Goal: Information Seeking & Learning: Learn about a topic

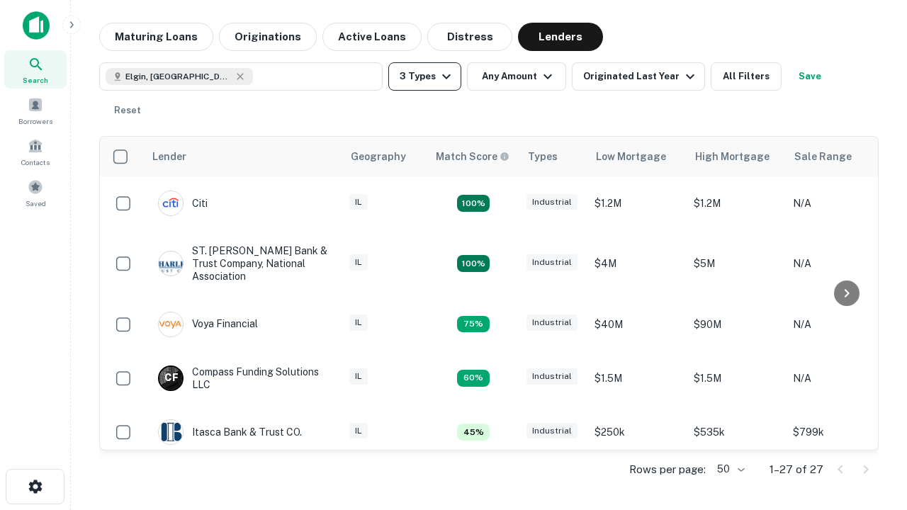
click at [424, 77] on button "3 Types" at bounding box center [424, 76] width 73 height 28
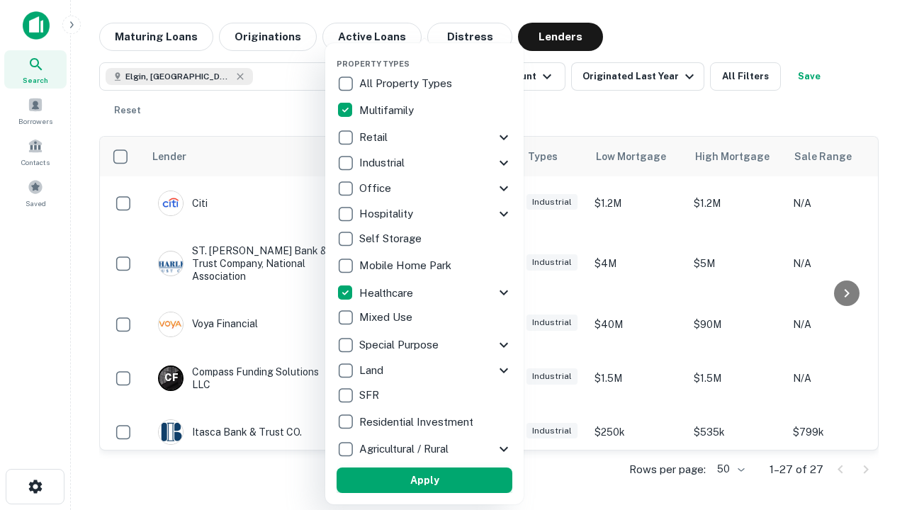
click at [424, 480] on button "Apply" at bounding box center [425, 481] width 176 height 26
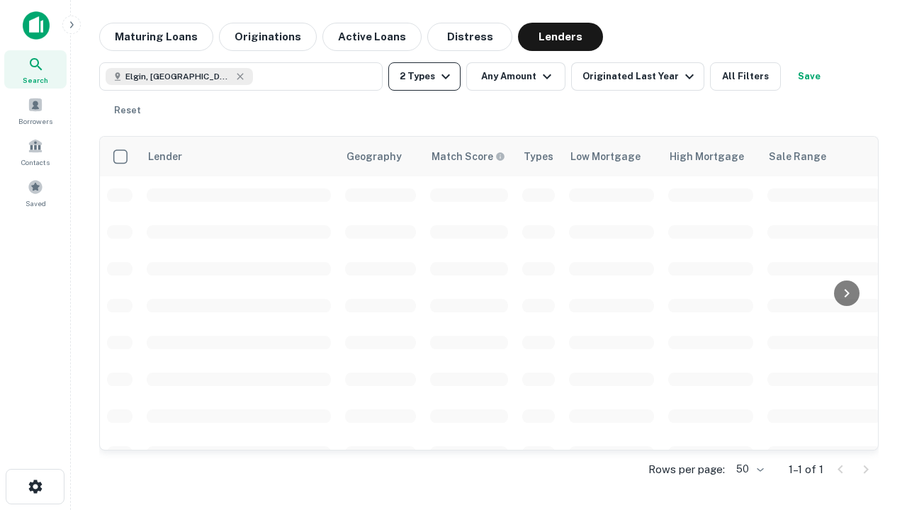
click at [424, 77] on button "2 Types" at bounding box center [424, 76] width 72 height 28
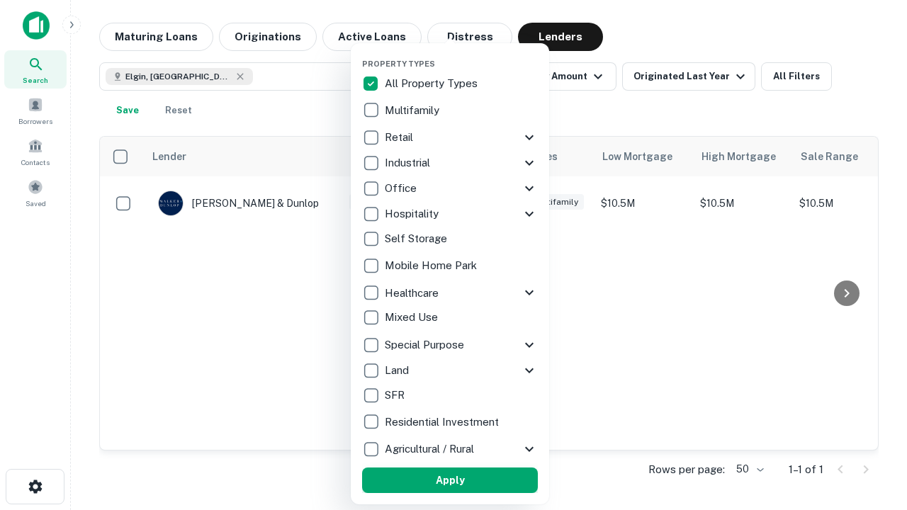
click at [450, 480] on button "Apply" at bounding box center [450, 481] width 176 height 26
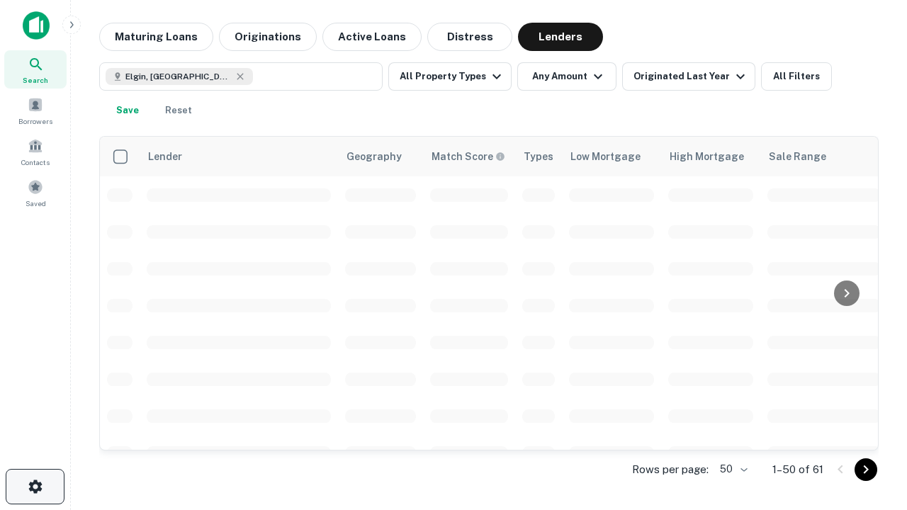
click at [35, 487] on icon "button" at bounding box center [35, 486] width 17 height 17
